Goal: Transaction & Acquisition: Purchase product/service

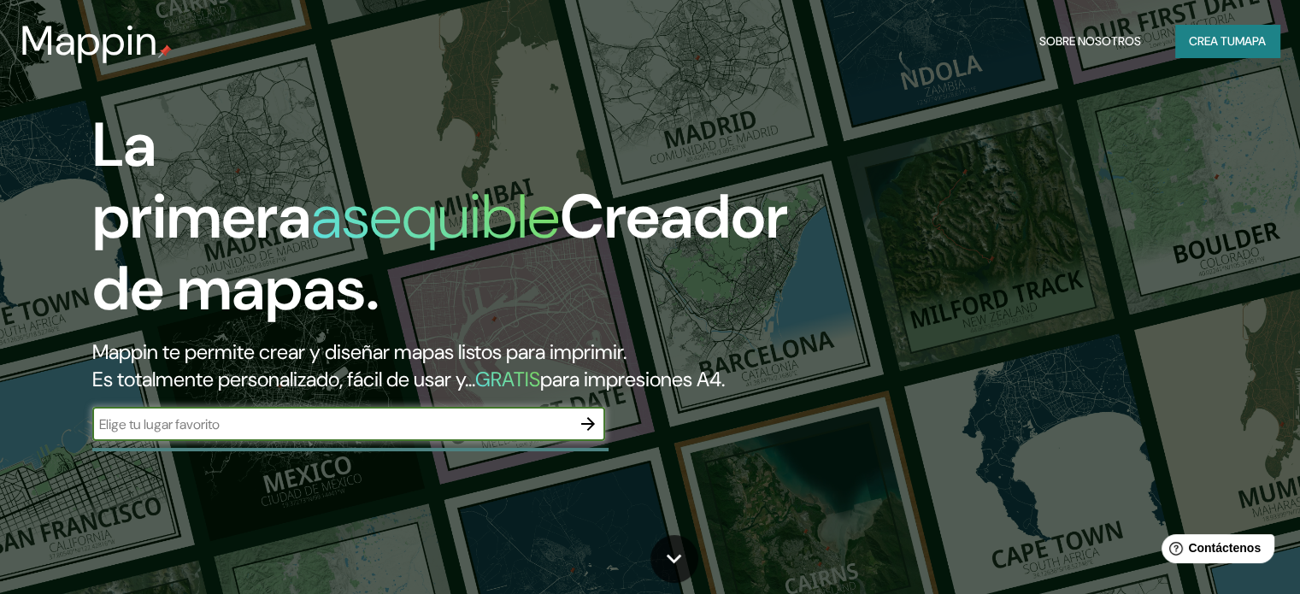
click at [548, 434] on input "text" at bounding box center [331, 425] width 479 height 20
type input "sogamoso"
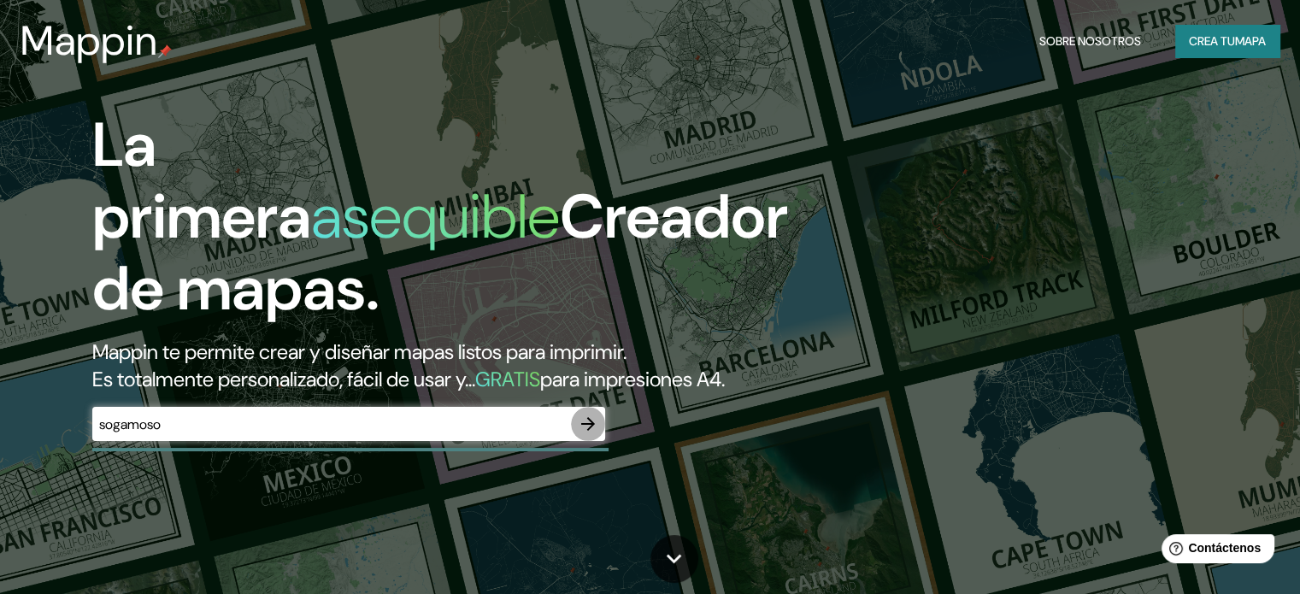
click at [597, 434] on icon "button" at bounding box center [588, 424] width 21 height 21
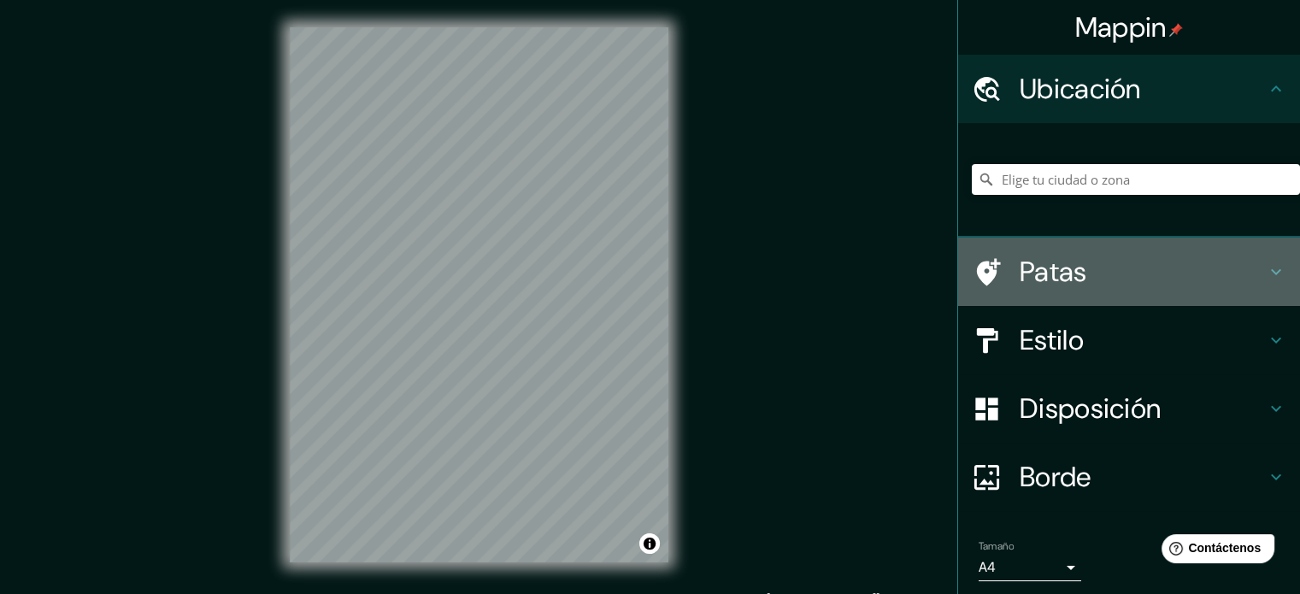
click at [1266, 276] on icon at bounding box center [1276, 272] width 21 height 21
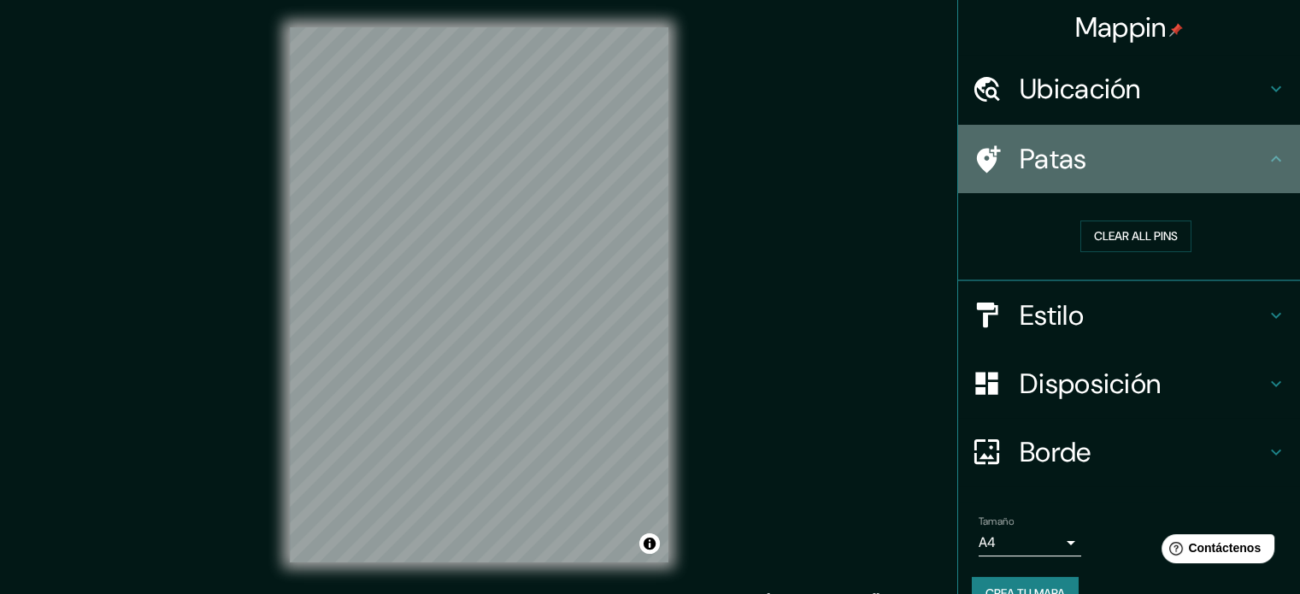
click at [1255, 173] on div "Patas" at bounding box center [1129, 159] width 342 height 68
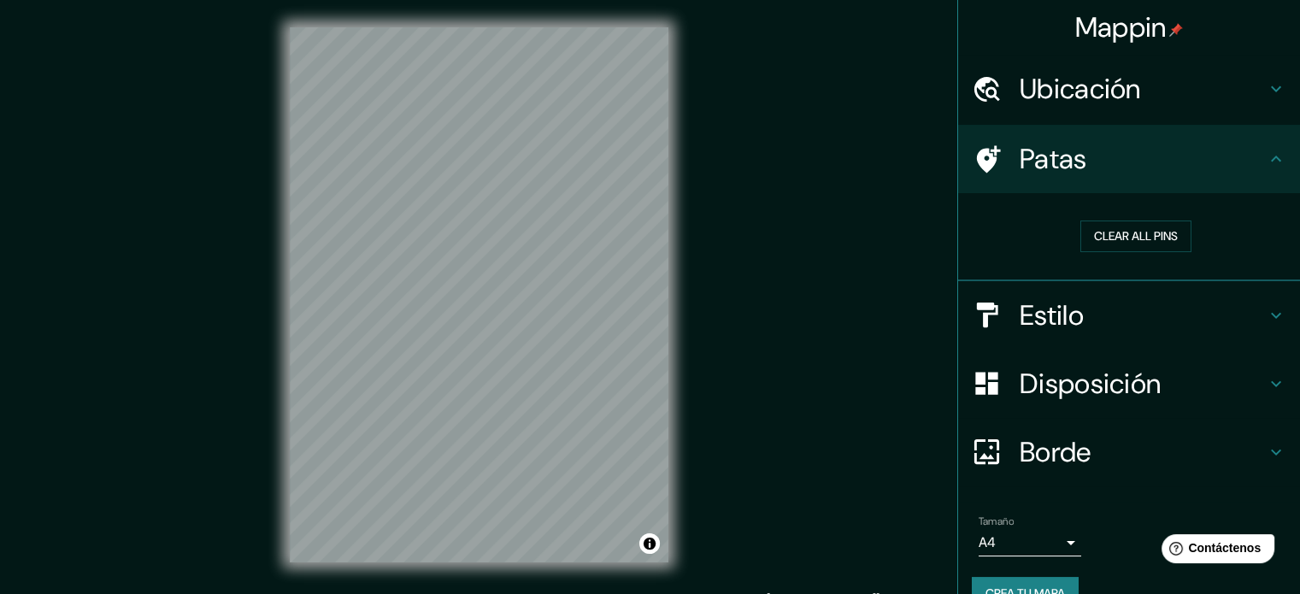
click at [1248, 321] on h4 "Estilo" at bounding box center [1143, 315] width 246 height 34
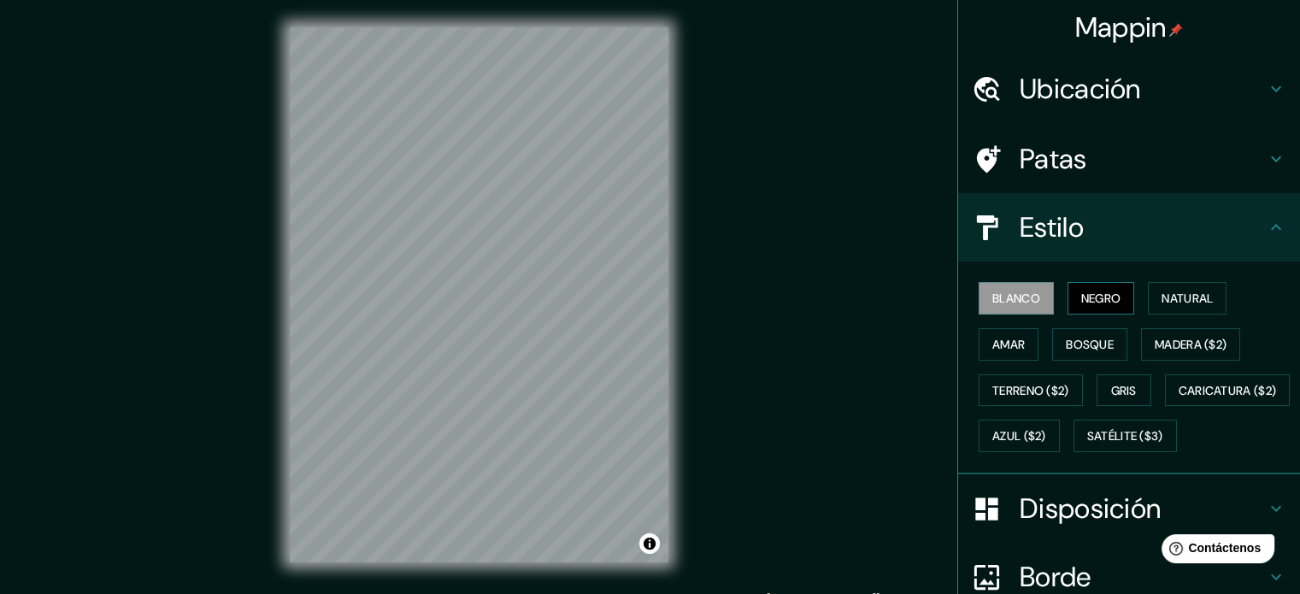
click at [1083, 300] on font "Negro" at bounding box center [1101, 298] width 40 height 15
click at [1197, 300] on font "Natural" at bounding box center [1187, 298] width 51 height 15
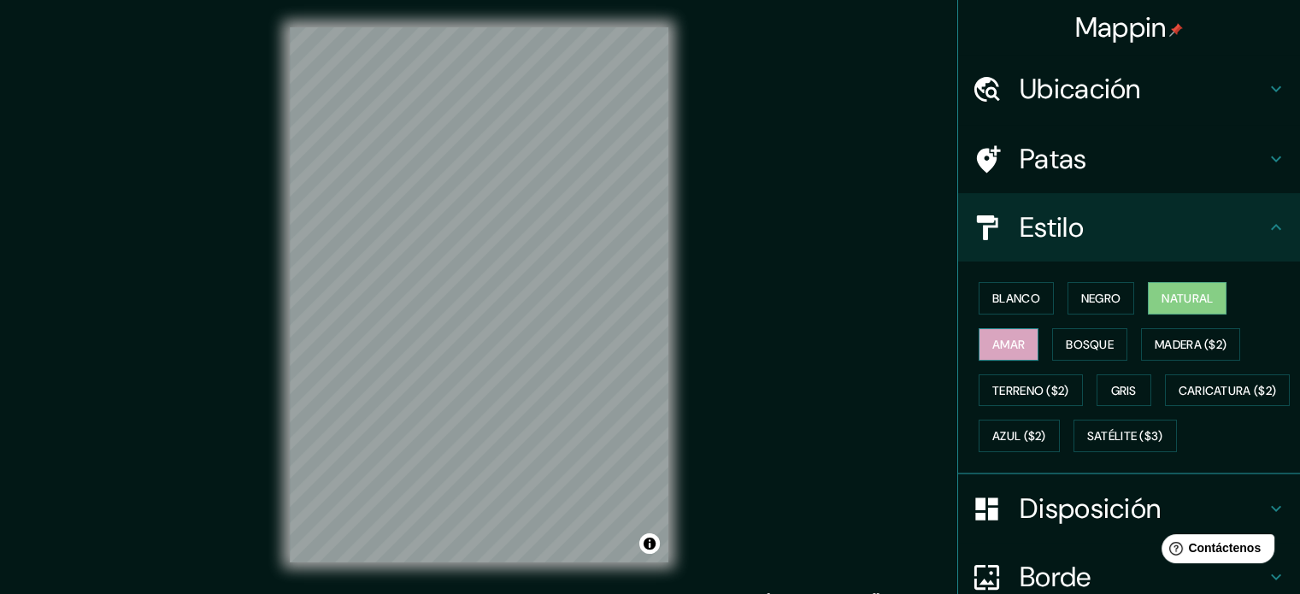
click at [1005, 339] on font "Amar" at bounding box center [1008, 344] width 32 height 15
click at [1102, 333] on font "Bosque" at bounding box center [1090, 344] width 48 height 22
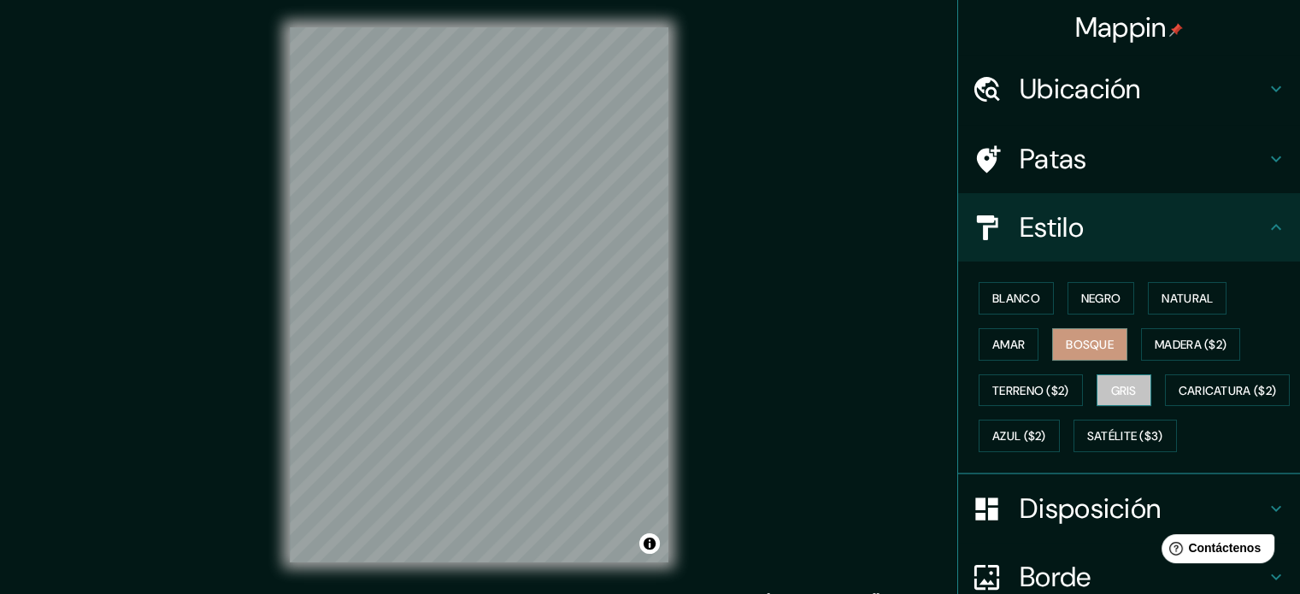
click at [1113, 389] on font "Gris" at bounding box center [1124, 390] width 26 height 15
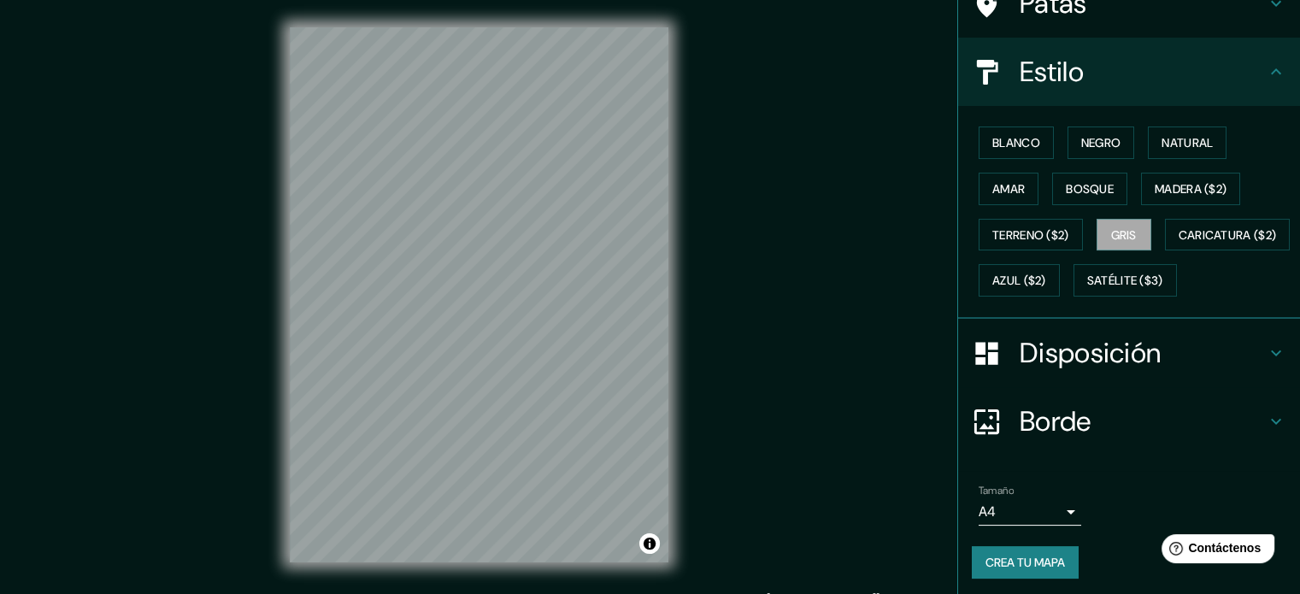
scroll to position [116, 0]
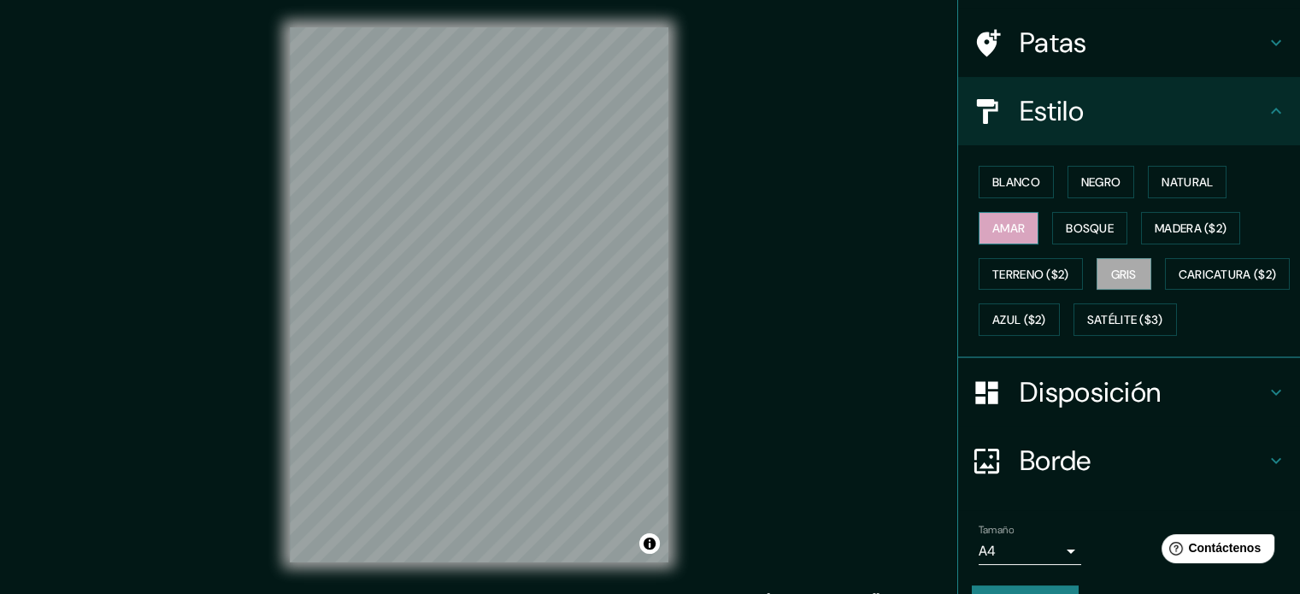
click at [995, 226] on font "Amar" at bounding box center [1008, 228] width 32 height 15
click at [992, 187] on font "Blanco" at bounding box center [1016, 181] width 48 height 15
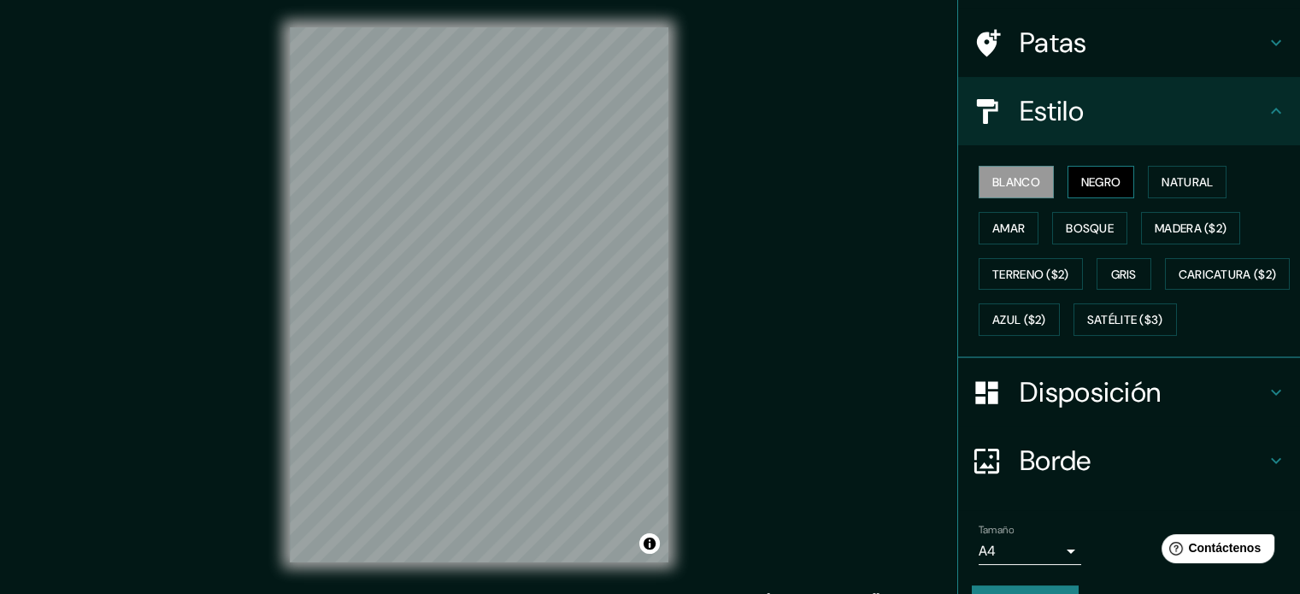
click at [1081, 180] on font "Negro" at bounding box center [1101, 181] width 40 height 15
click at [1200, 409] on h4 "Disposición" at bounding box center [1143, 392] width 246 height 34
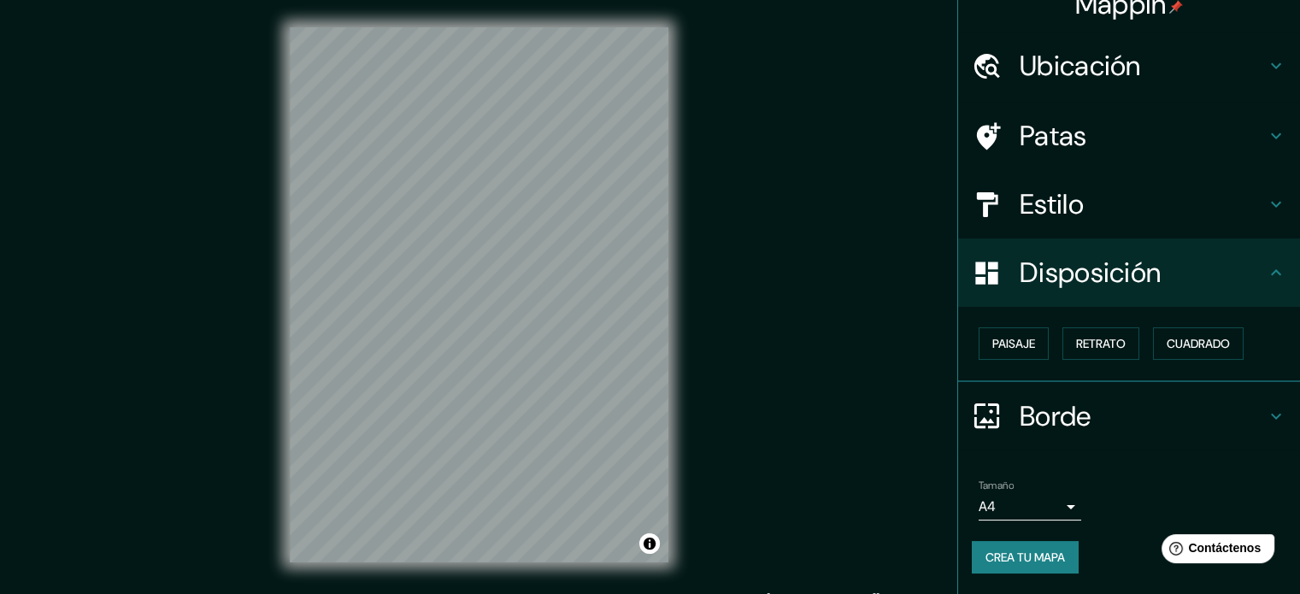
scroll to position [21, 0]
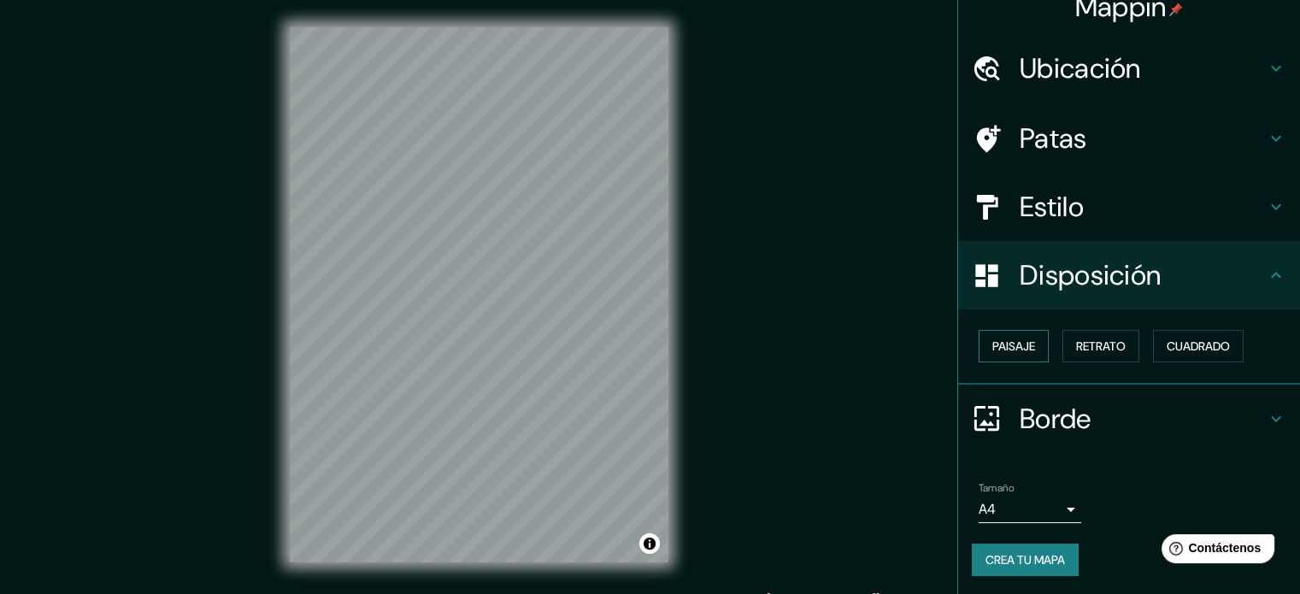
click at [995, 349] on font "Paisaje" at bounding box center [1013, 345] width 43 height 15
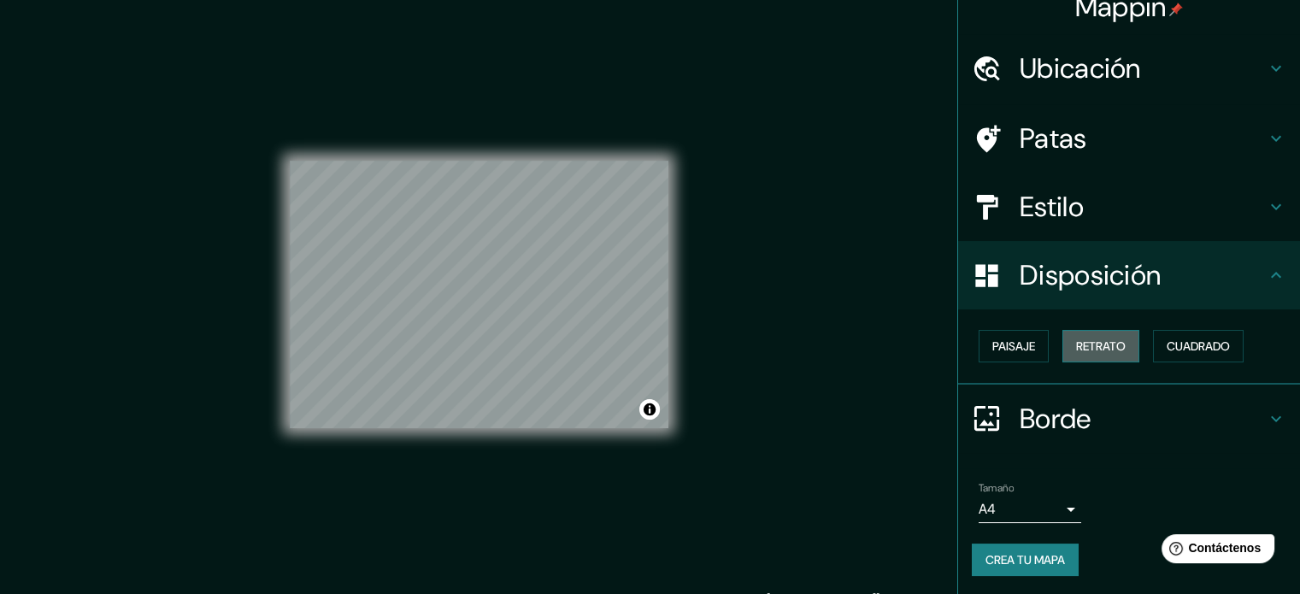
click at [1076, 339] on font "Retrato" at bounding box center [1101, 345] width 50 height 15
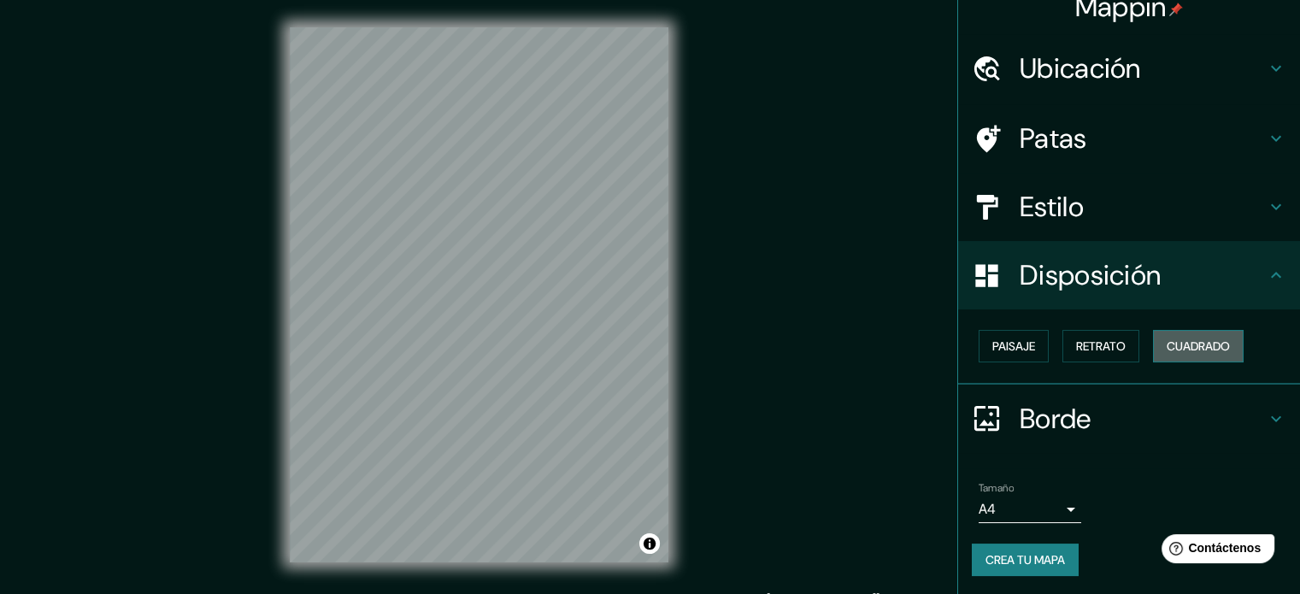
click at [1201, 340] on font "Cuadrado" at bounding box center [1198, 345] width 63 height 15
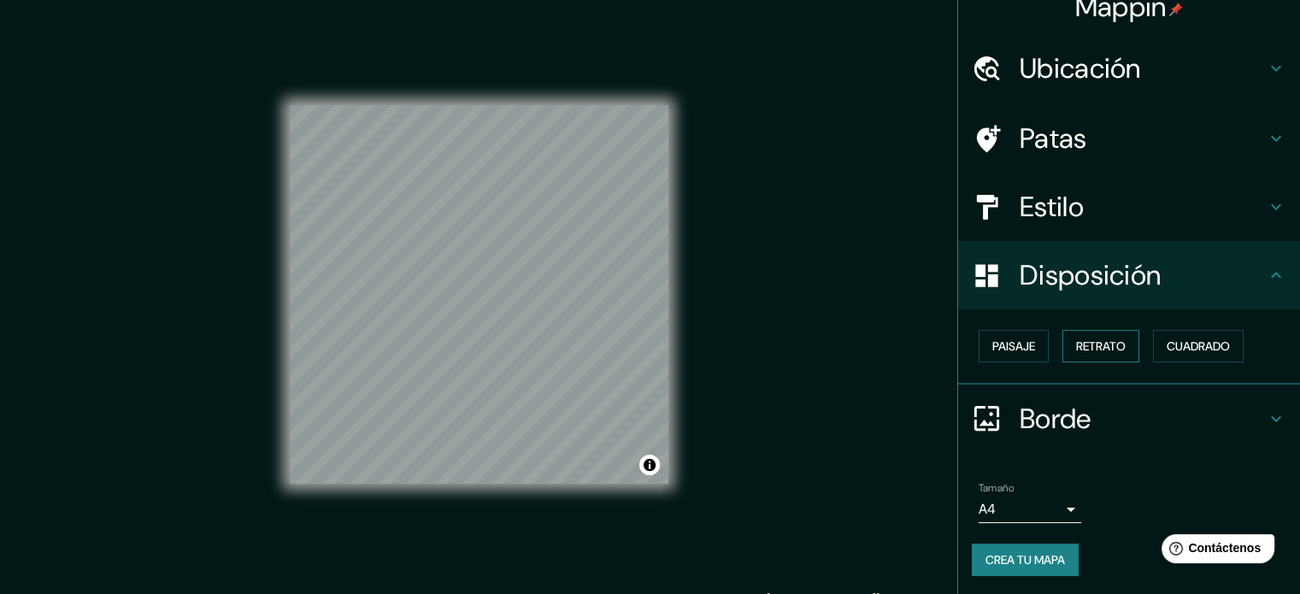
click at [1062, 349] on button "Retrato" at bounding box center [1100, 346] width 77 height 32
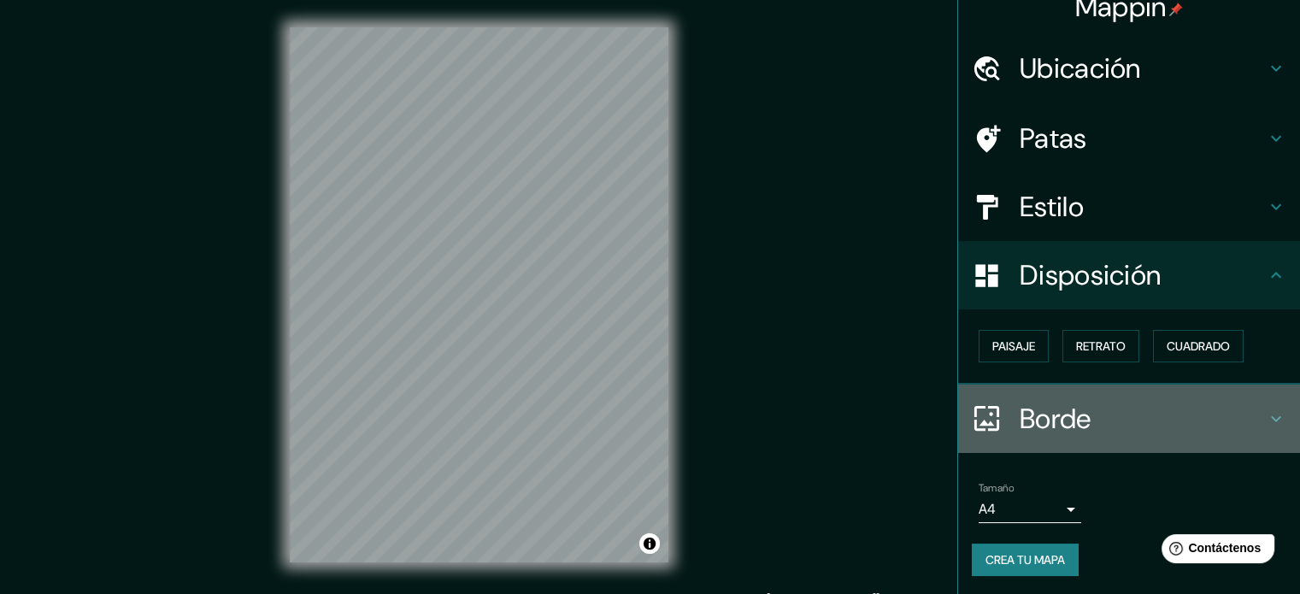
click at [1116, 423] on h4 "Borde" at bounding box center [1143, 419] width 246 height 34
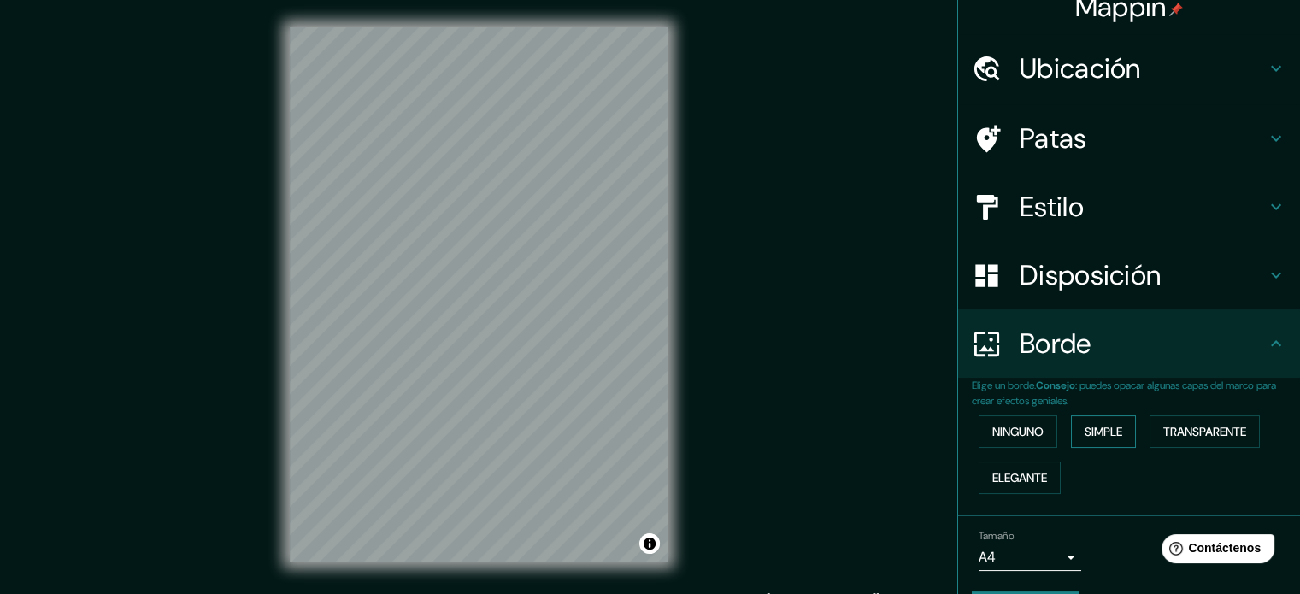
click at [1091, 440] on font "Simple" at bounding box center [1104, 432] width 38 height 22
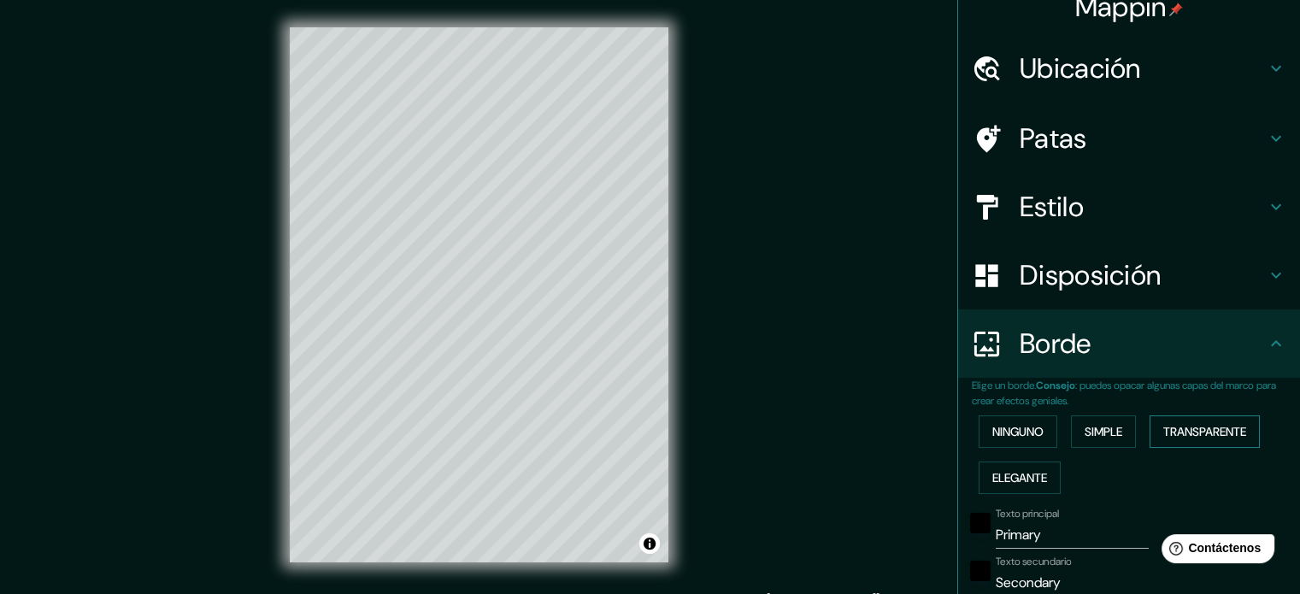
click at [1222, 430] on font "Transparente" at bounding box center [1204, 431] width 83 height 15
click at [1026, 483] on font "Elegante" at bounding box center [1019, 477] width 55 height 15
click at [497, 593] on html "Mappin Ubicación Patas Estilo Disposición Borde Elige un borde. Consejo : puede…" at bounding box center [650, 297] width 1300 height 594
click at [1084, 71] on font "Ubicación" at bounding box center [1080, 68] width 121 height 36
type input "177"
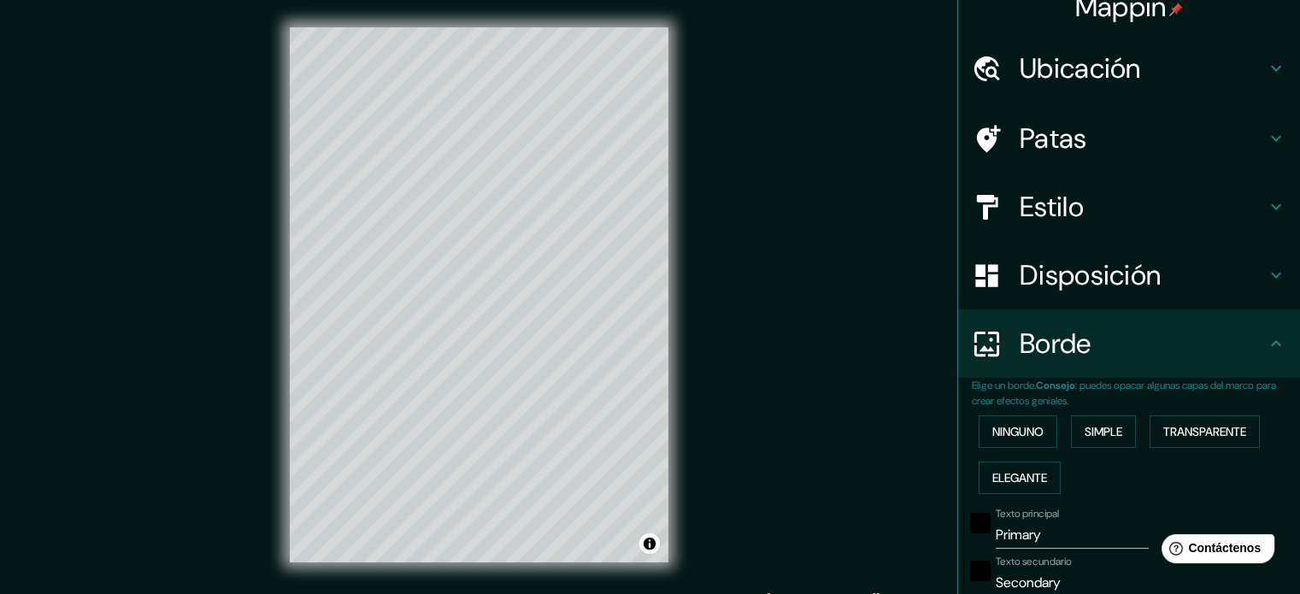
type input "35"
type input "18"
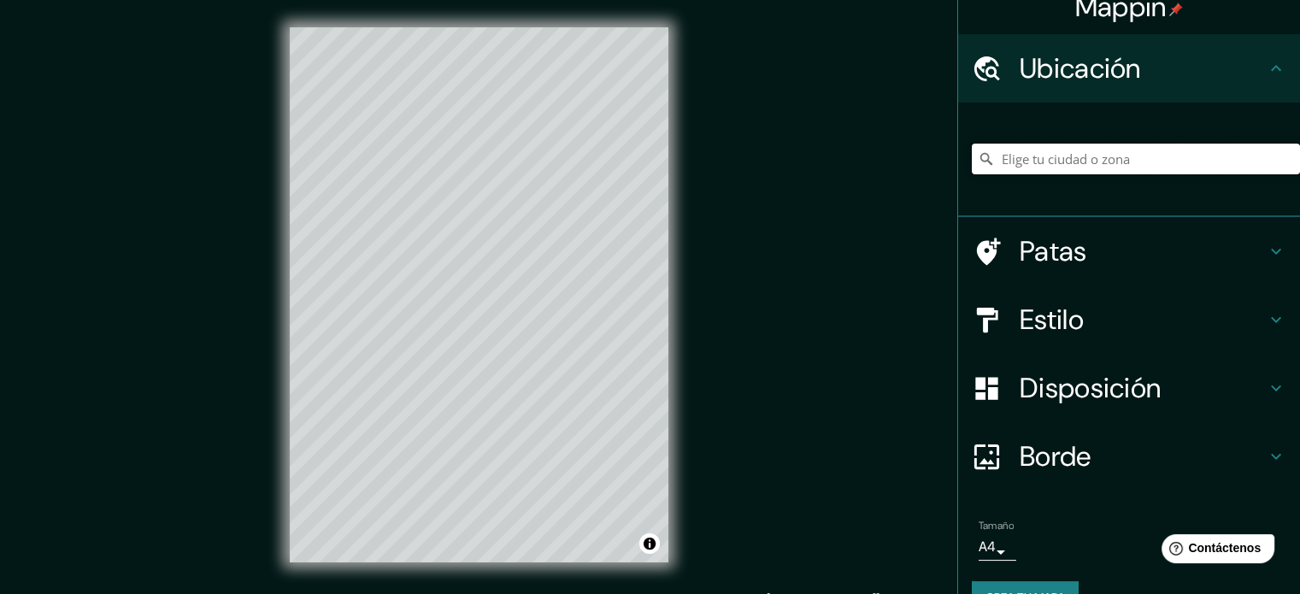
click at [1034, 156] on input "Elige tu ciudad o zona" at bounding box center [1136, 159] width 328 height 31
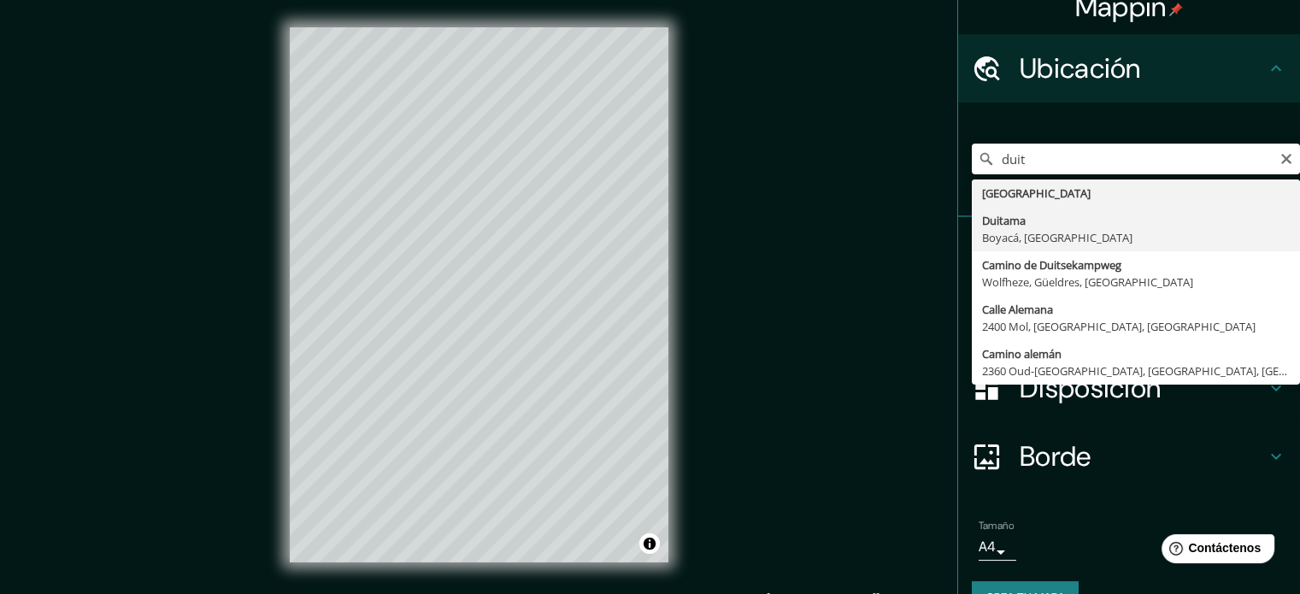
type input "Duitama, Boyacá, Colombia"
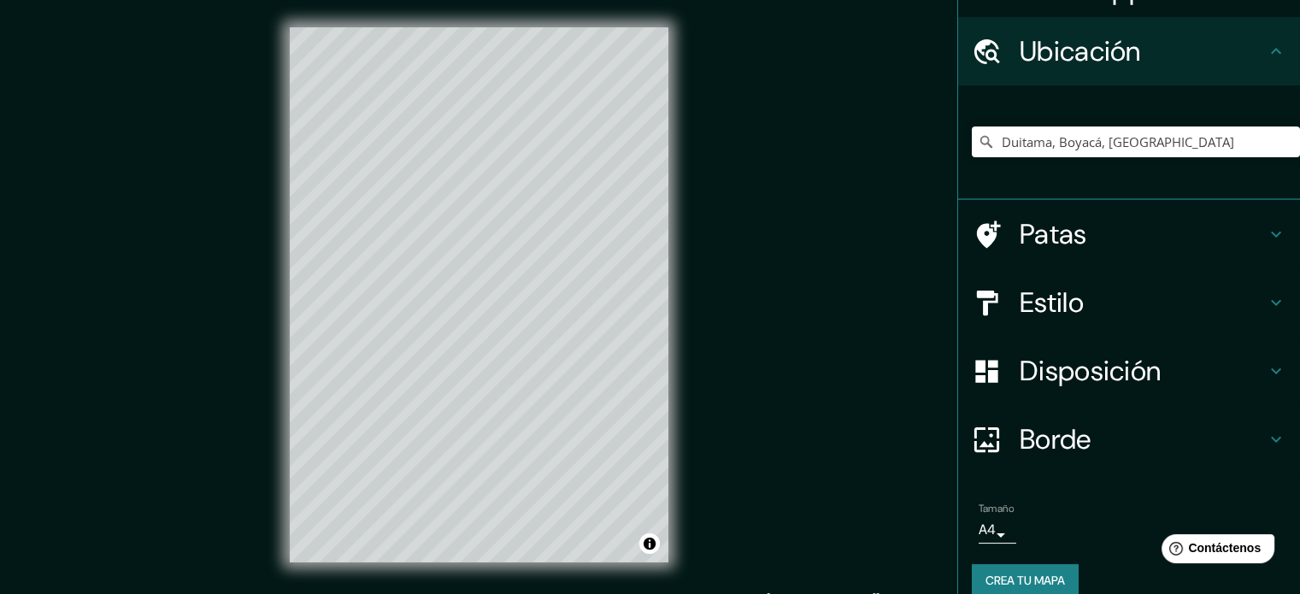
scroll to position [59, 0]
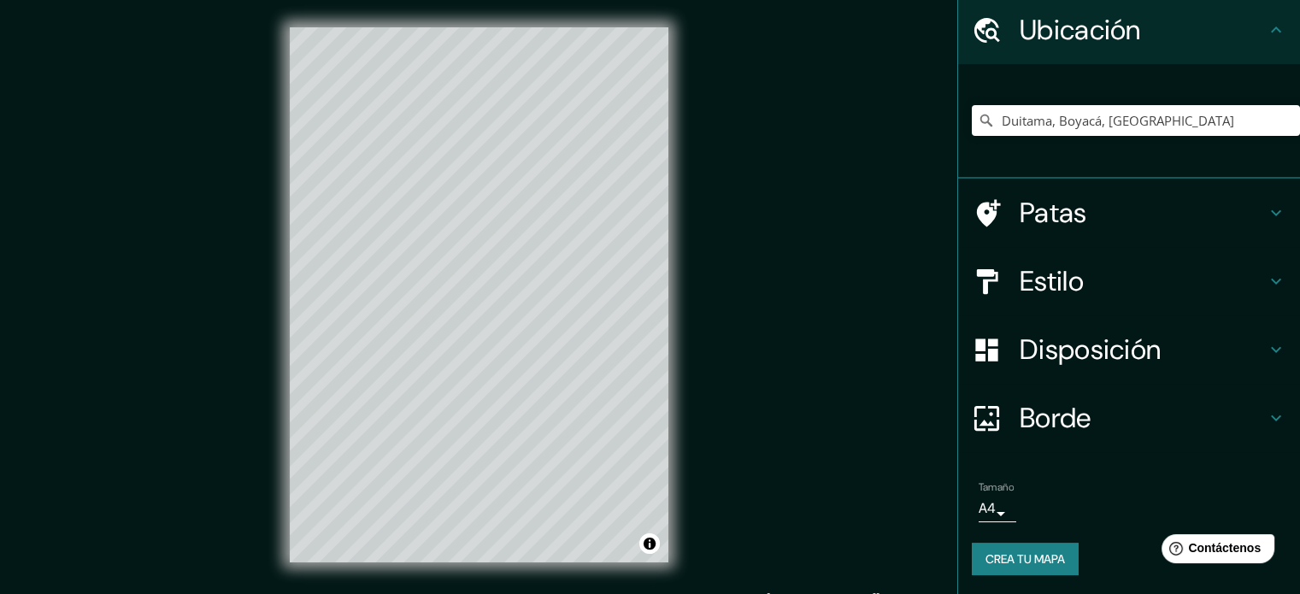
click at [1013, 558] on font "Crea tu mapa" at bounding box center [1024, 558] width 79 height 15
